Goal: Find specific page/section: Find specific page/section

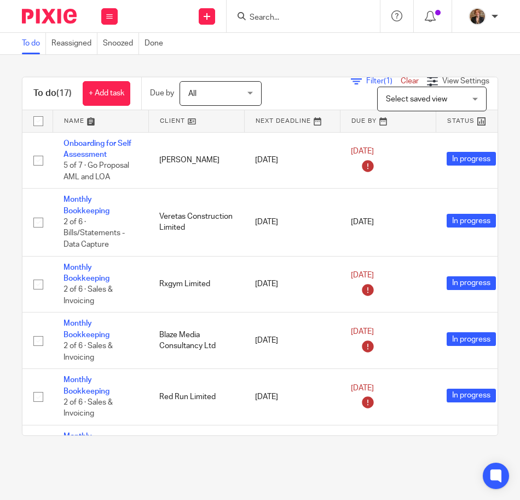
scroll to position [593, 0]
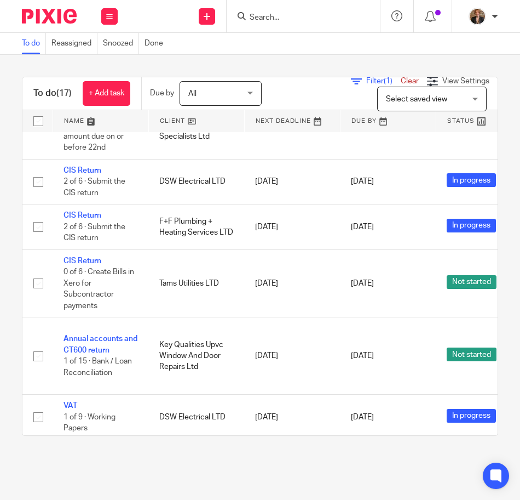
click at [275, 24] on div at bounding box center [303, 16] width 153 height 32
click at [261, 12] on form at bounding box center [307, 16] width 117 height 14
click at [253, 21] on input "Search" at bounding box center [298, 18] width 99 height 10
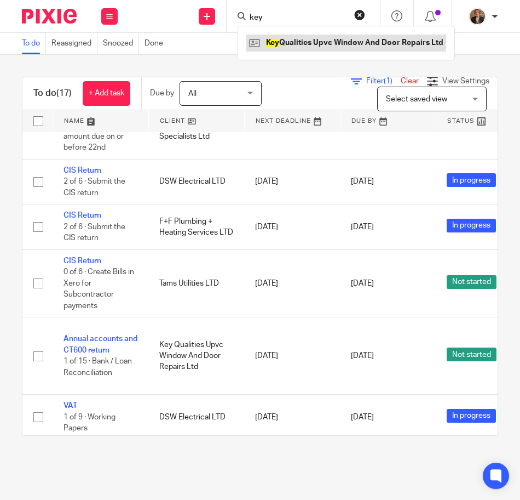
type input "key"
click at [277, 36] on link at bounding box center [346, 43] width 200 height 16
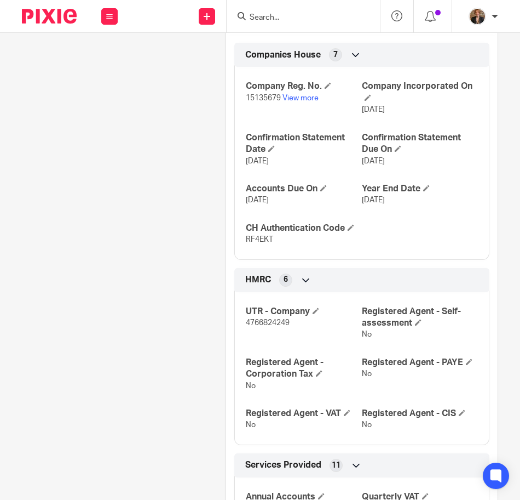
scroll to position [490, 0]
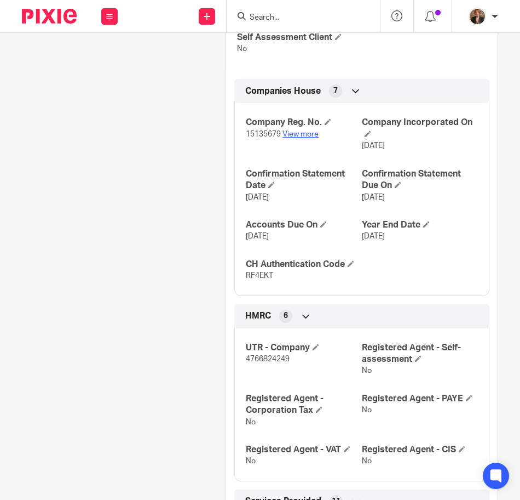
click at [288, 135] on link "View more" at bounding box center [301, 134] width 36 height 8
